Goal: Information Seeking & Learning: Learn about a topic

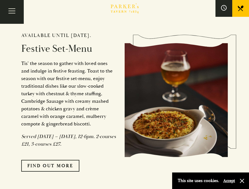
scroll to position [449, 0]
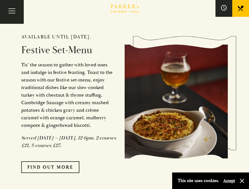
drag, startPoint x: 80, startPoint y: 155, endPoint x: 21, endPoint y: 150, distance: 58.6
click at [21, 149] on p "Served [DATE] – [DATE], 12-6pm. 2-courses £21, 3-courses £27." at bounding box center [68, 141] width 95 height 15
copy em "Served [DATE] – [DATE], 12-6pm. 2-courses £21, 3-courses £27."
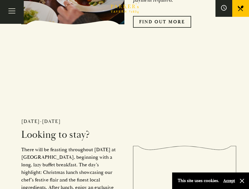
scroll to position [802, 0]
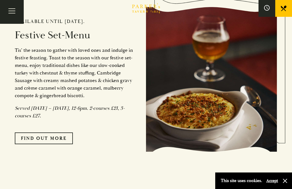
scroll to position [463, 0]
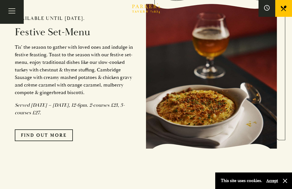
click at [102, 20] on div "Available until 12th January 2025. Festive Set-Menu Tis’ the season to gather w…" at bounding box center [80, 76] width 131 height 180
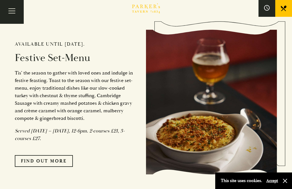
scroll to position [438, 0]
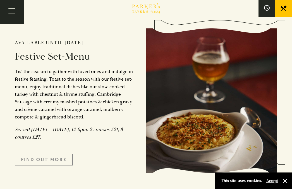
click at [56, 161] on link "FIND OUT MORE" at bounding box center [44, 159] width 58 height 12
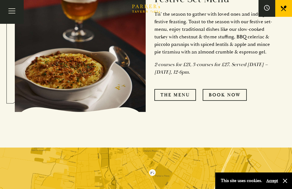
scroll to position [254, 0]
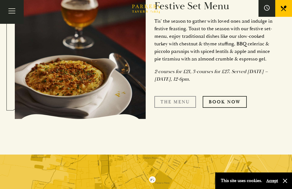
click at [167, 102] on link "The Menu" at bounding box center [175, 102] width 42 height 12
